Goal: Navigation & Orientation: Find specific page/section

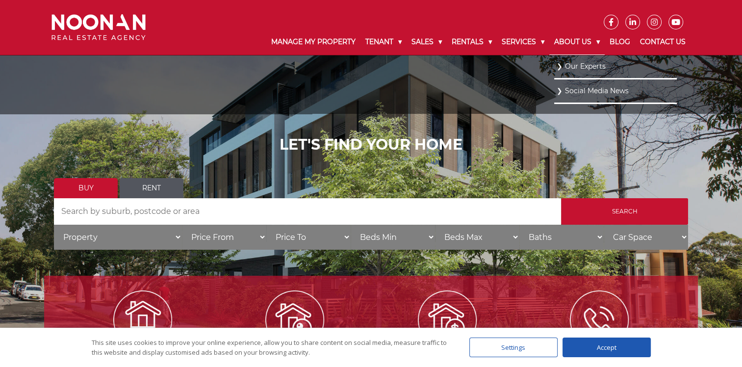
click at [594, 38] on link "About Us" at bounding box center [576, 41] width 55 height 25
click at [577, 64] on link "Our Experts" at bounding box center [615, 65] width 118 height 13
